Goal: Transaction & Acquisition: Purchase product/service

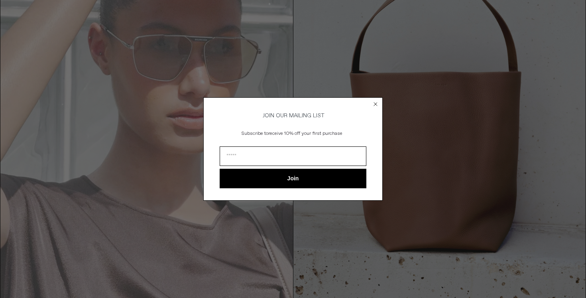
scroll to position [77, 0]
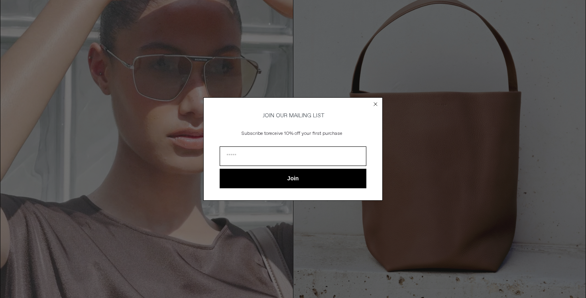
click at [379, 103] on circle "Close dialog" at bounding box center [376, 105] width 8 height 8
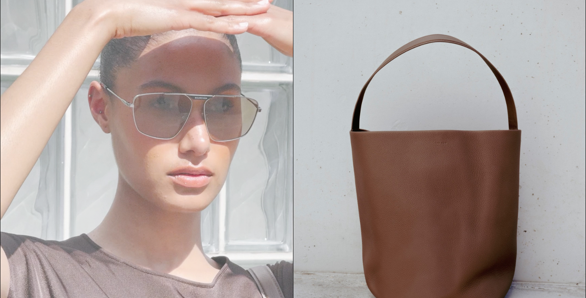
scroll to position [0, 0]
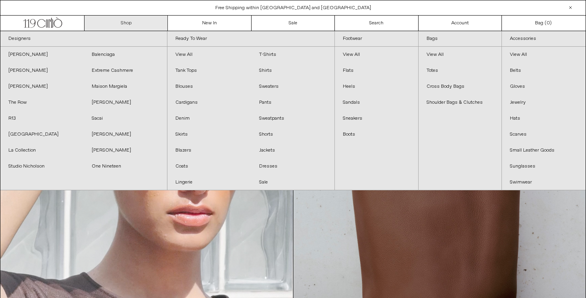
click at [119, 24] on link "Shop" at bounding box center [126, 23] width 83 height 15
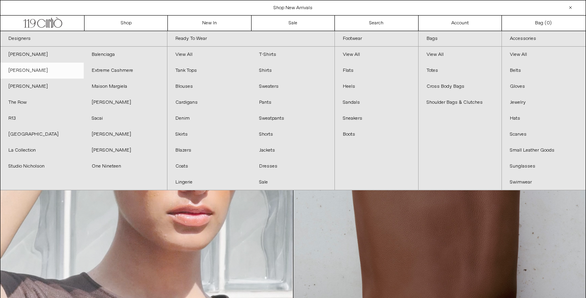
click at [35, 69] on link "[PERSON_NAME]" at bounding box center [41, 71] width 83 height 16
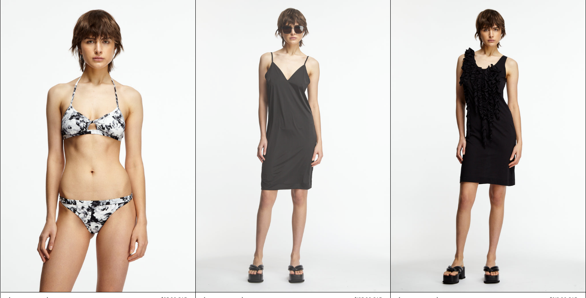
scroll to position [3528, 0]
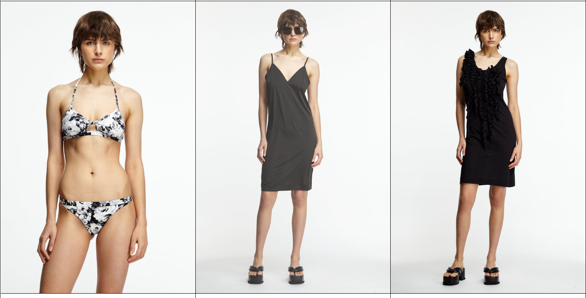
click at [287, 169] on at bounding box center [293, 147] width 195 height 292
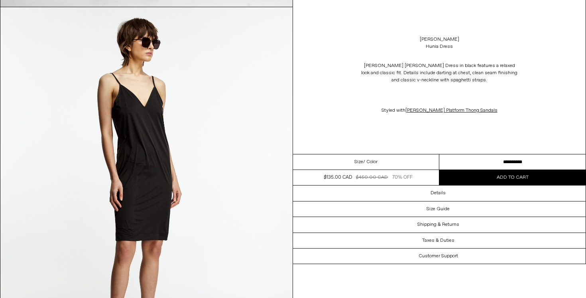
scroll to position [405, 0]
click at [499, 182] on button "Add to cart" at bounding box center [513, 177] width 146 height 15
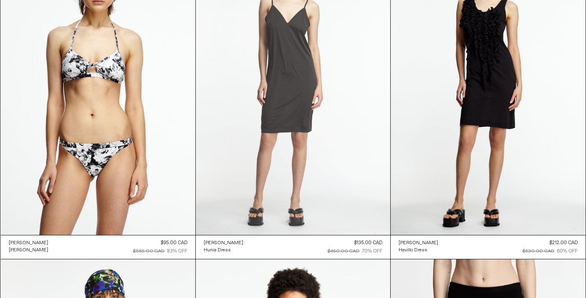
scroll to position [3591, 0]
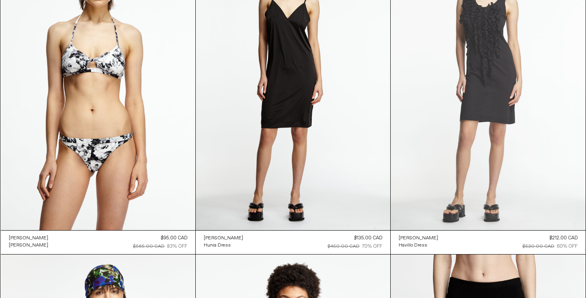
click at [427, 168] on at bounding box center [488, 84] width 195 height 292
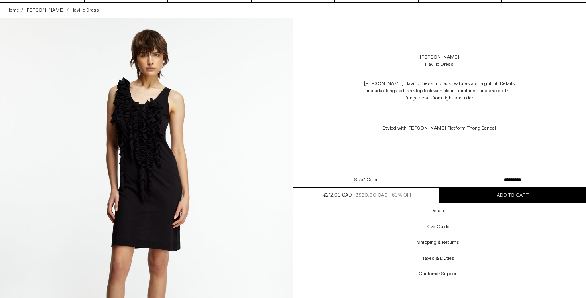
scroll to position [30, 0]
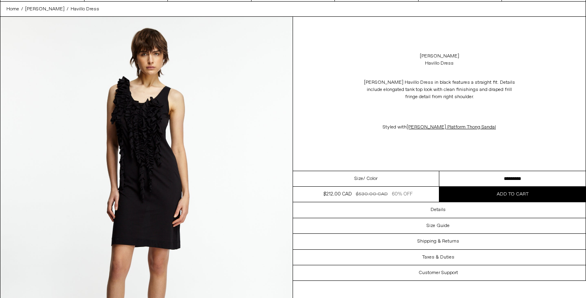
click at [474, 195] on button "Add to cart" at bounding box center [513, 194] width 146 height 15
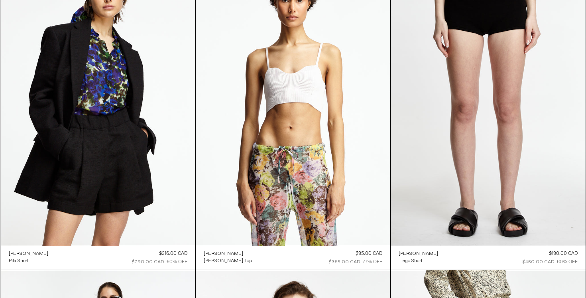
scroll to position [3894, 0]
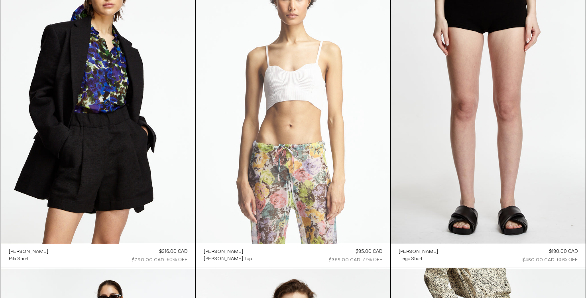
click at [317, 150] on at bounding box center [293, 97] width 195 height 292
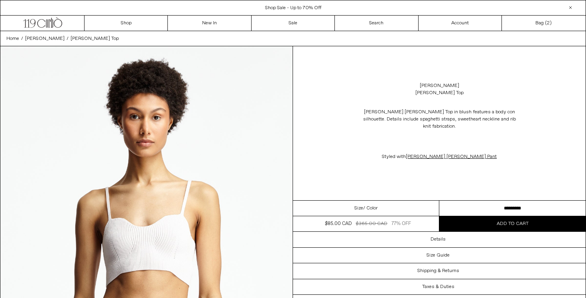
click at [508, 221] on span "Add to cart" at bounding box center [513, 224] width 32 height 6
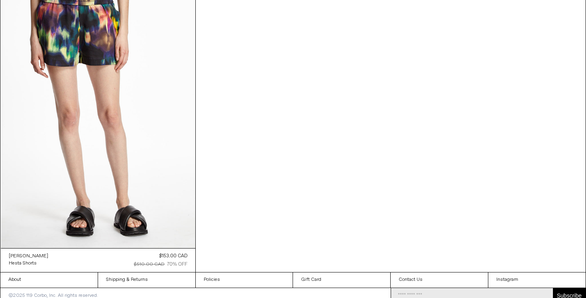
scroll to position [4528, 0]
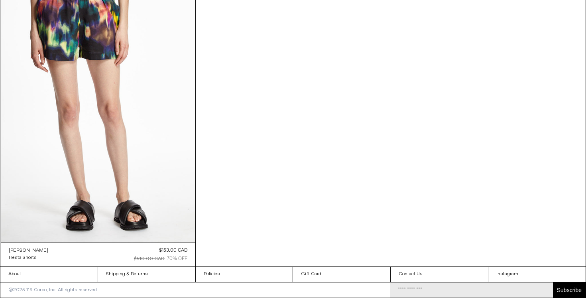
click at [125, 254] on div "Dries Van Noten Hesta Shorts Regular price $153.00 CAD $510.00 CAD 70% OFF Sold…" at bounding box center [98, 255] width 195 height 24
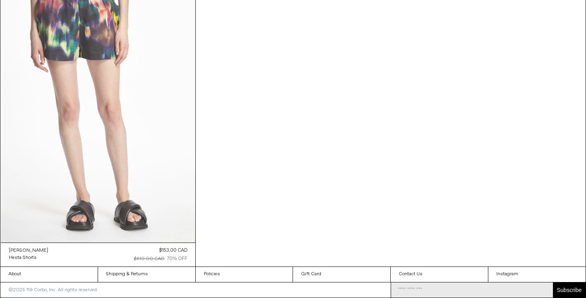
click at [101, 185] on at bounding box center [98, 96] width 195 height 292
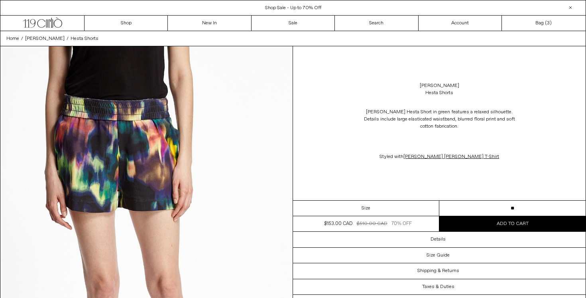
click at [505, 221] on span "Add to cart" at bounding box center [513, 224] width 32 height 6
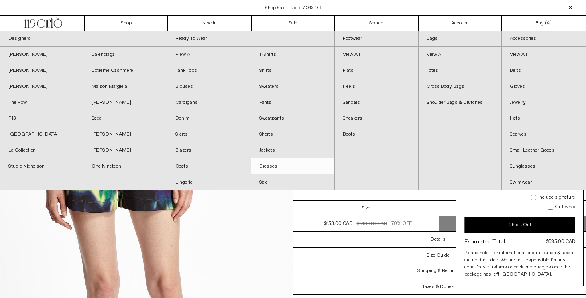
click at [260, 171] on link "Dresses" at bounding box center [292, 166] width 83 height 16
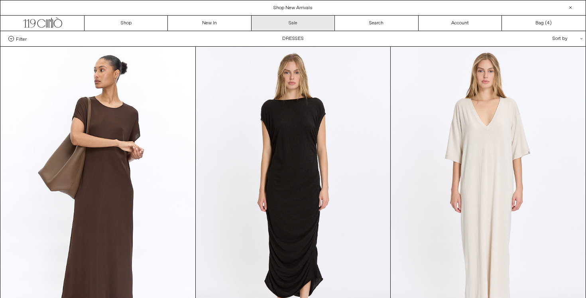
click at [268, 23] on link "Sale" at bounding box center [293, 23] width 83 height 15
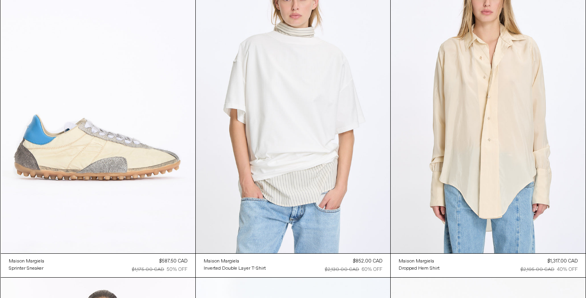
scroll to position [1361, 0]
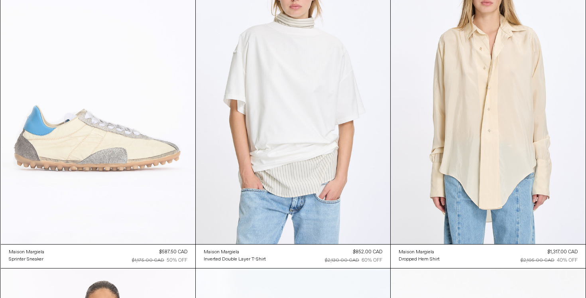
click at [74, 154] on at bounding box center [98, 98] width 195 height 292
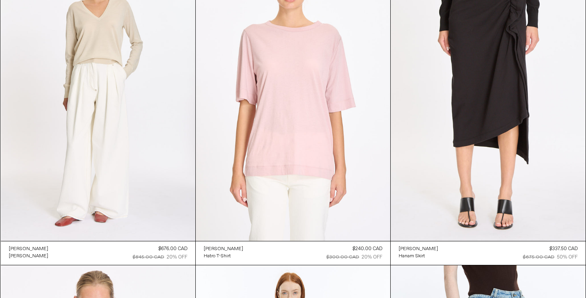
scroll to position [6133, 0]
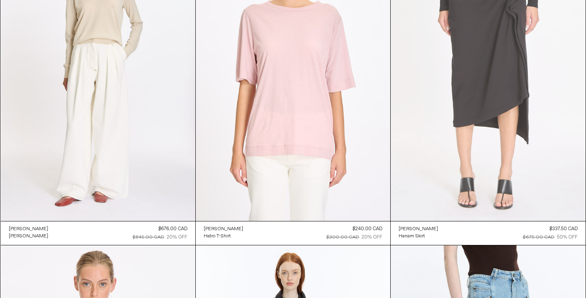
click at [457, 111] on at bounding box center [488, 75] width 195 height 292
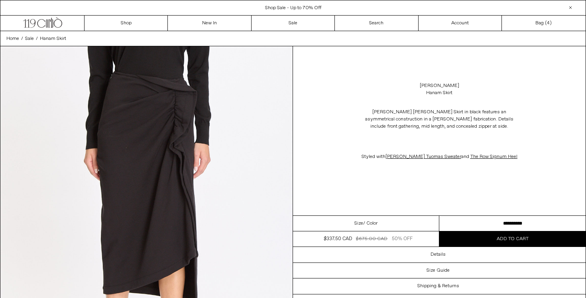
click at [482, 245] on button "Add to cart" at bounding box center [513, 238] width 146 height 15
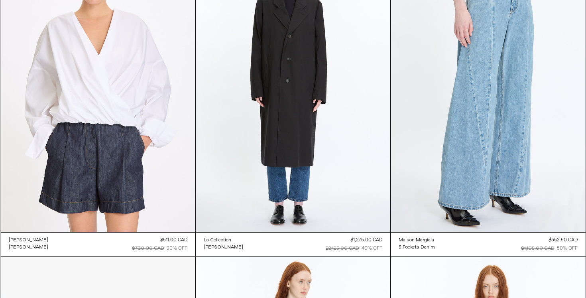
scroll to position [6437, 0]
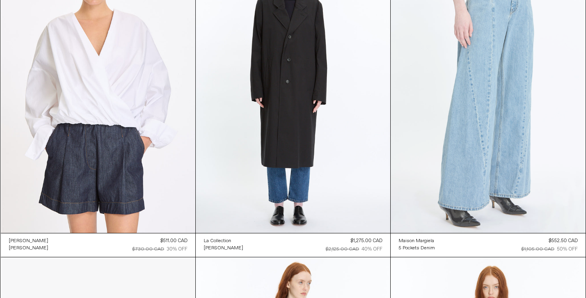
click at [474, 77] on at bounding box center [488, 87] width 195 height 292
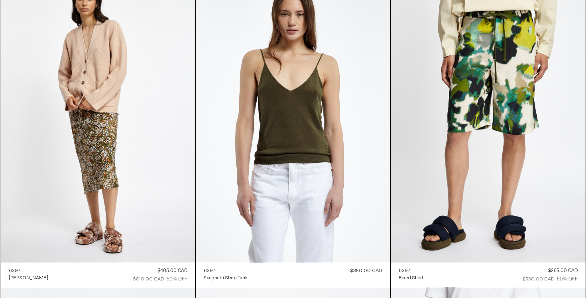
scroll to position [26961, 0]
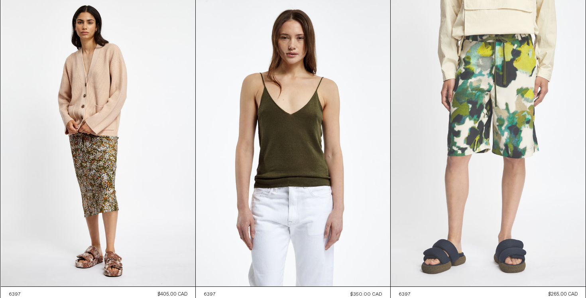
click at [519, 81] on at bounding box center [488, 140] width 195 height 292
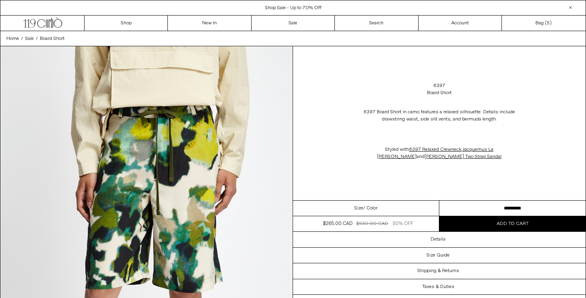
click at [489, 225] on button "Add to cart" at bounding box center [513, 223] width 146 height 15
